Goal: Transaction & Acquisition: Purchase product/service

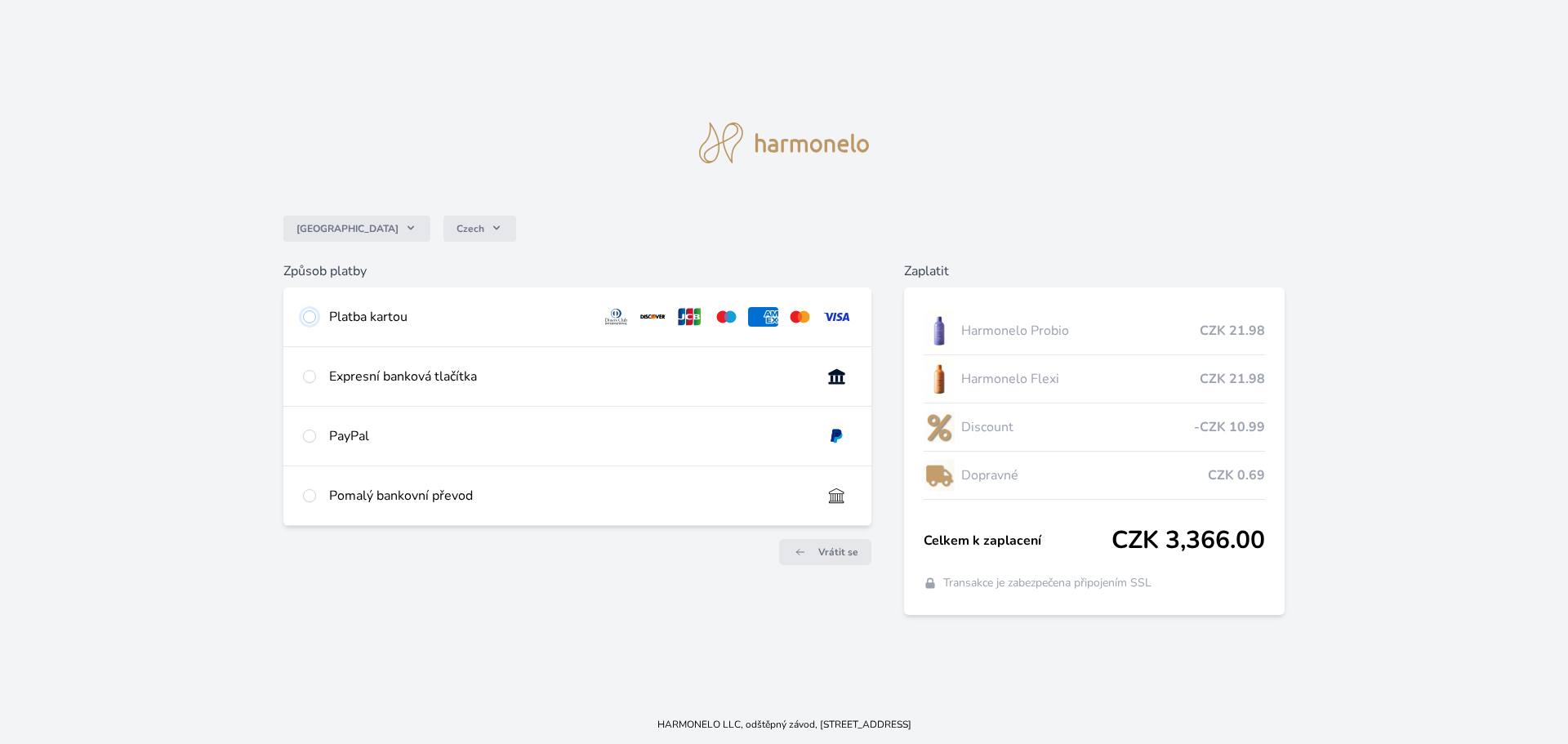
click at [313, 313] on input "radio" at bounding box center [309, 316] width 13 height 13
radio input "true"
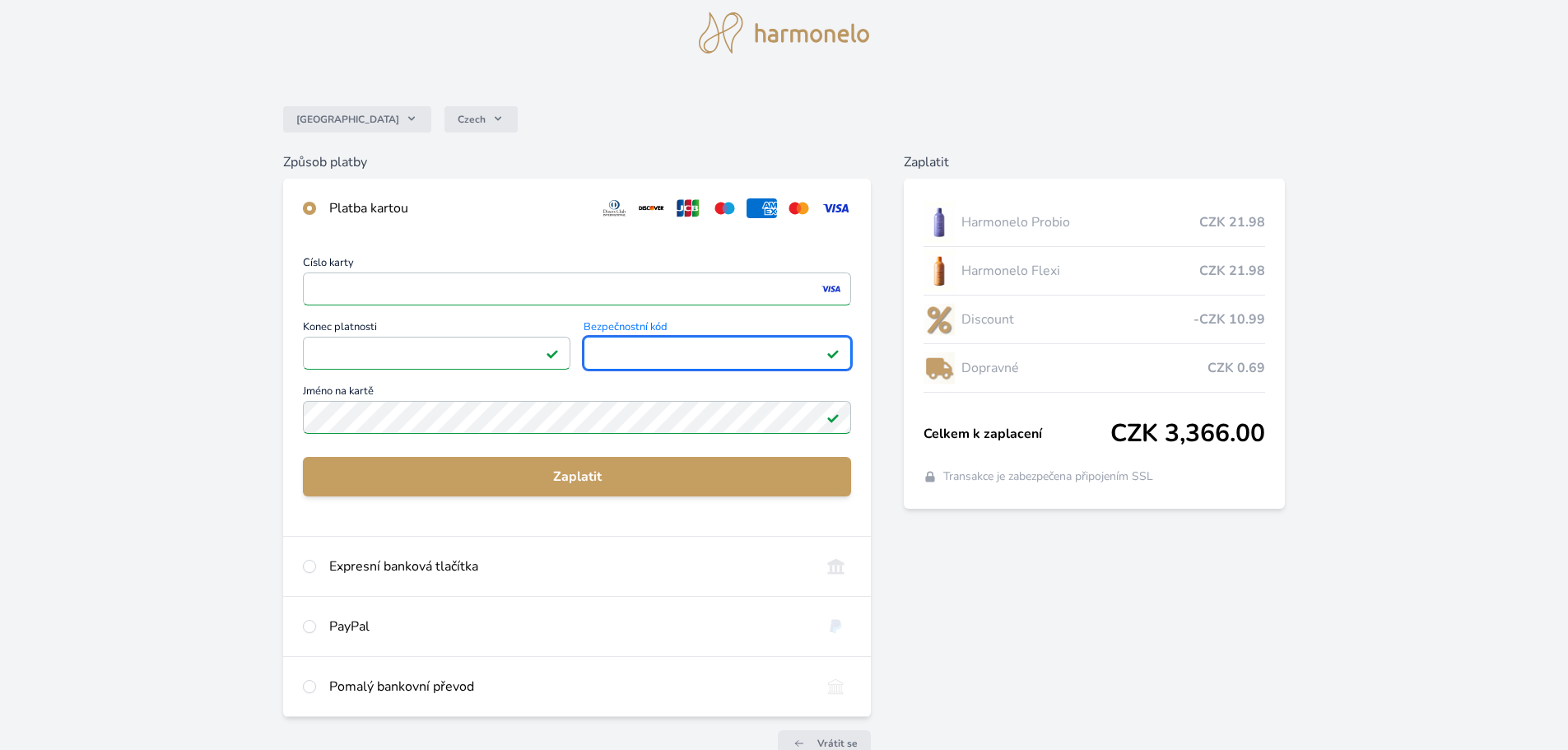
scroll to position [146, 0]
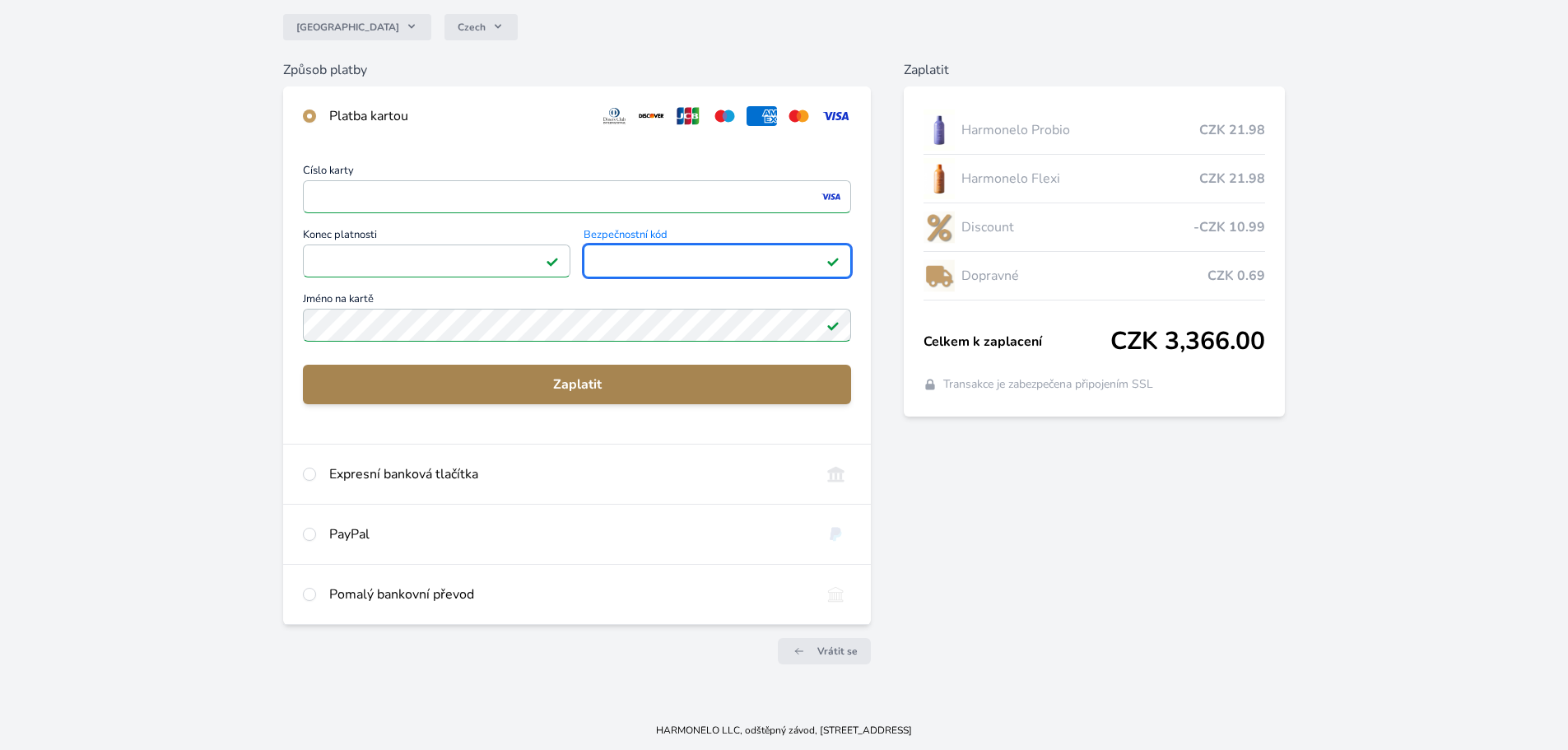
click at [597, 382] on span "Zaplatit" at bounding box center [577, 384] width 522 height 20
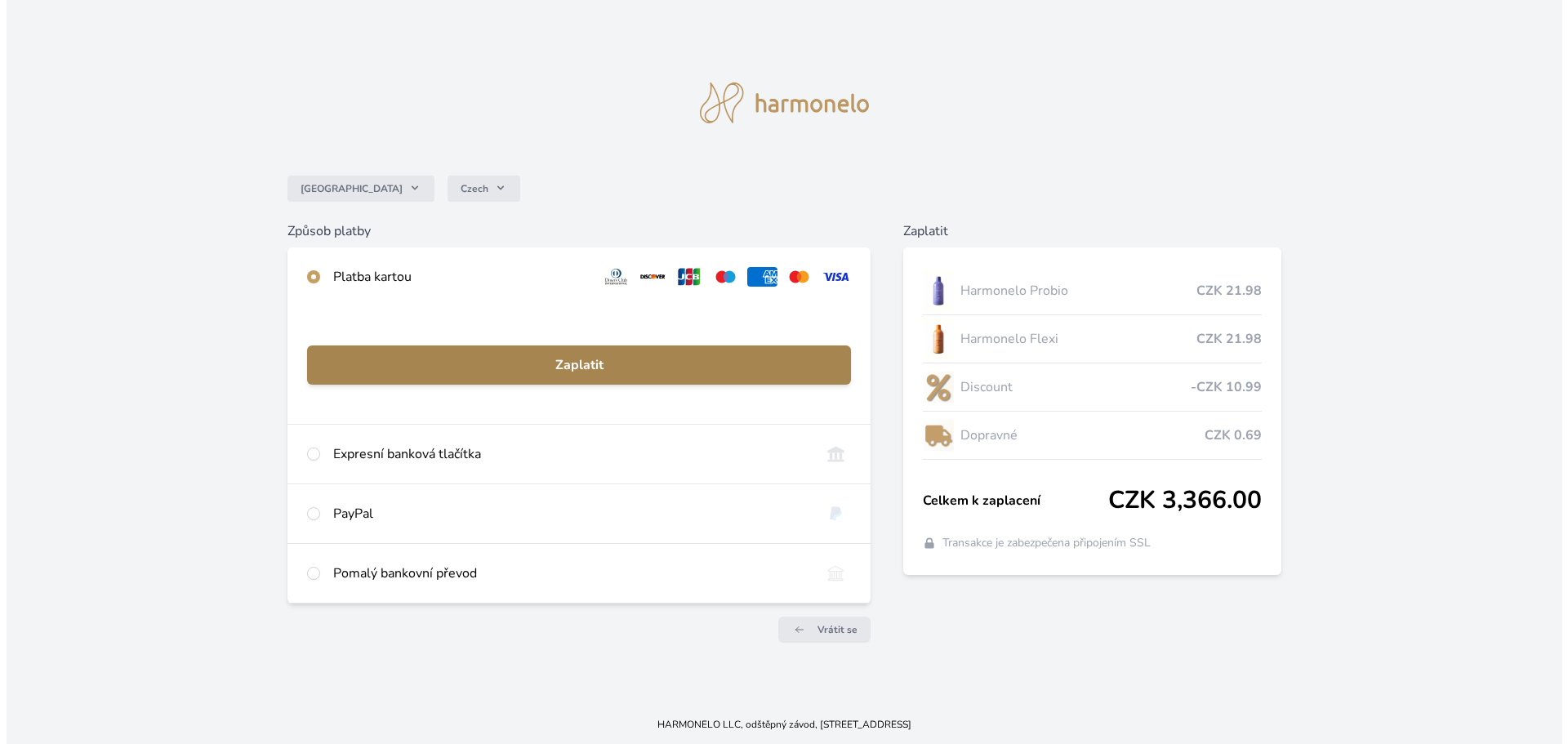
scroll to position [0, 0]
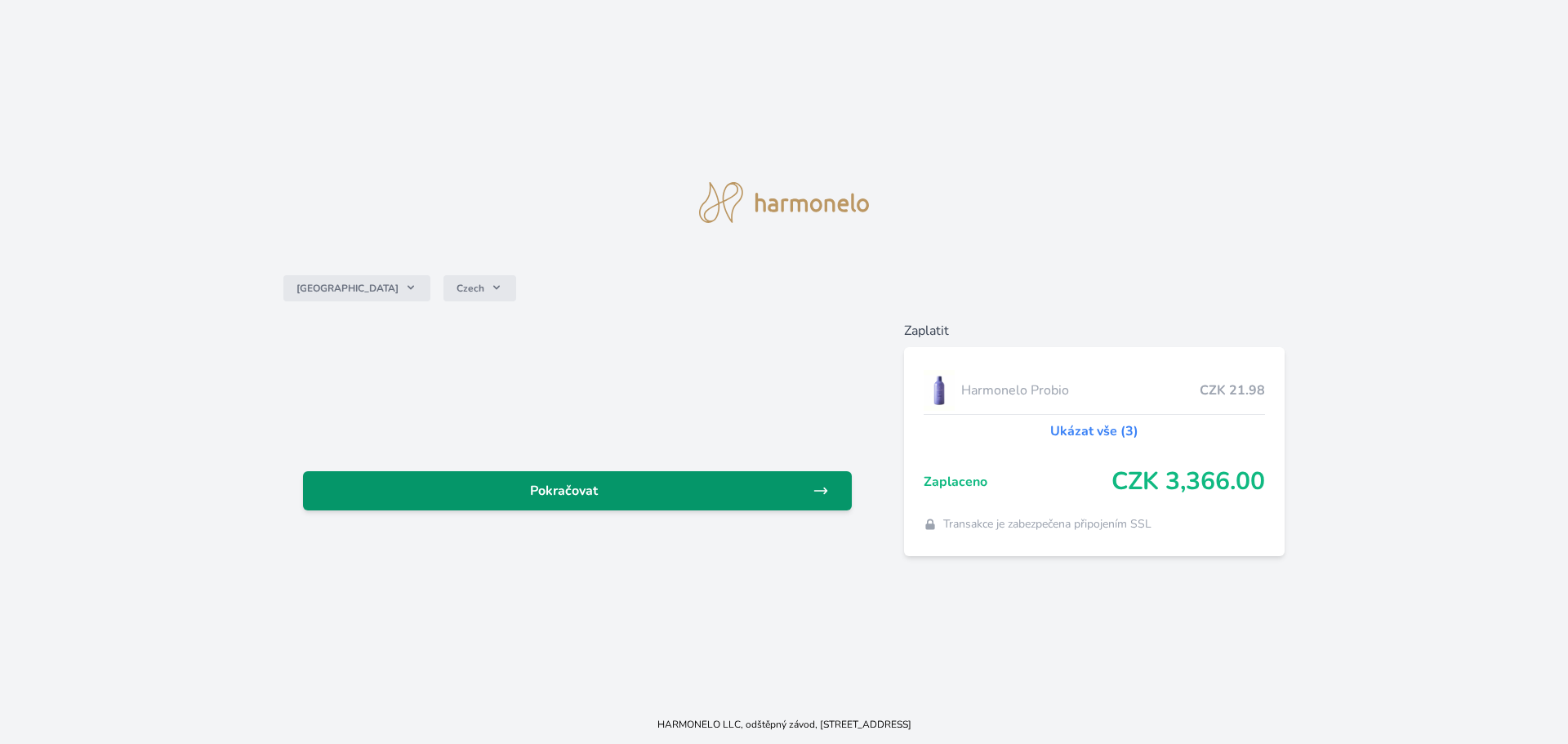
click at [571, 489] on span "Pokračovat" at bounding box center [564, 490] width 496 height 19
